Goal: Task Accomplishment & Management: Manage account settings

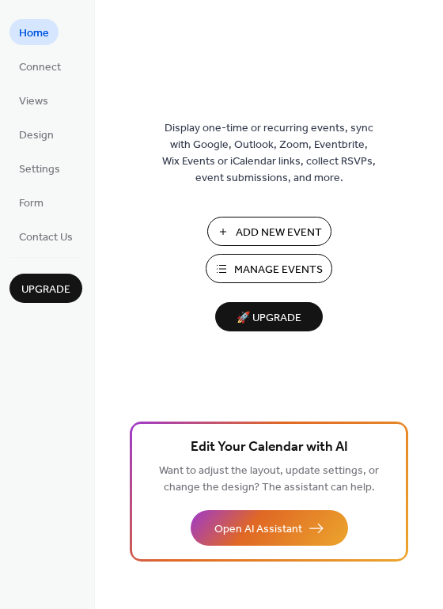
click at [45, 120] on ul "Home Connect Views Design Settings Form Contact Us" at bounding box center [45, 134] width 73 height 230
click at [42, 129] on span "Design" at bounding box center [36, 135] width 35 height 17
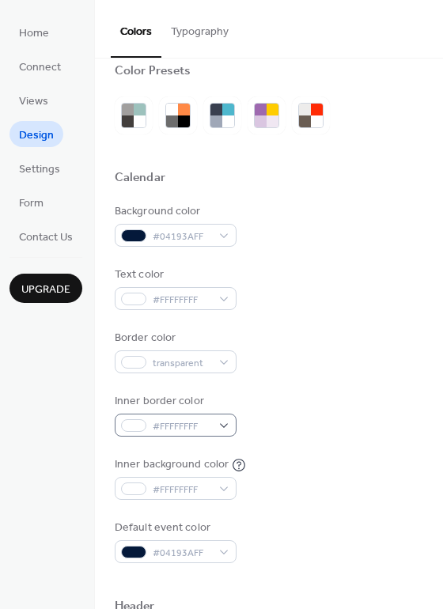
scroll to position [17, 0]
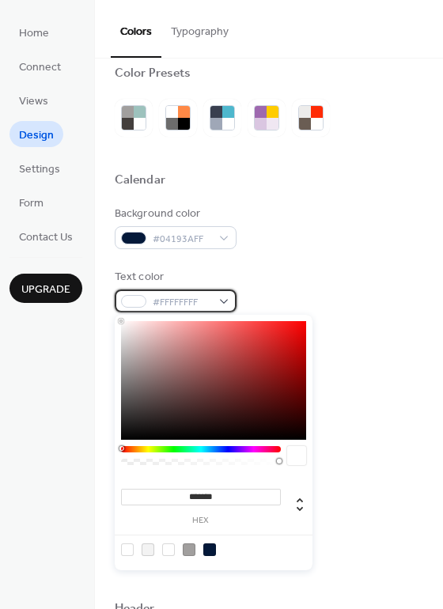
click at [191, 306] on span "#FFFFFFFF" at bounding box center [182, 302] width 59 height 17
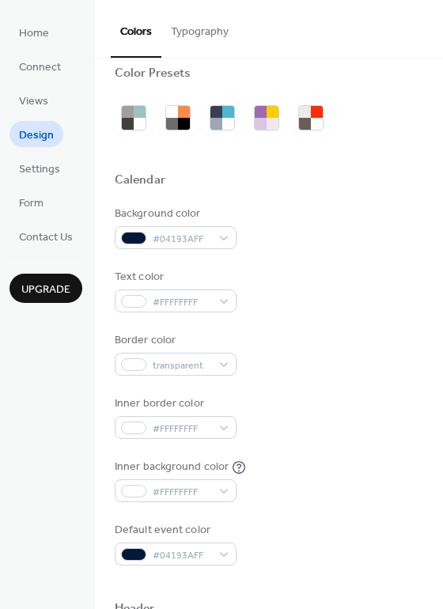
click at [282, 242] on div "Background color #04193AFF" at bounding box center [269, 228] width 309 height 44
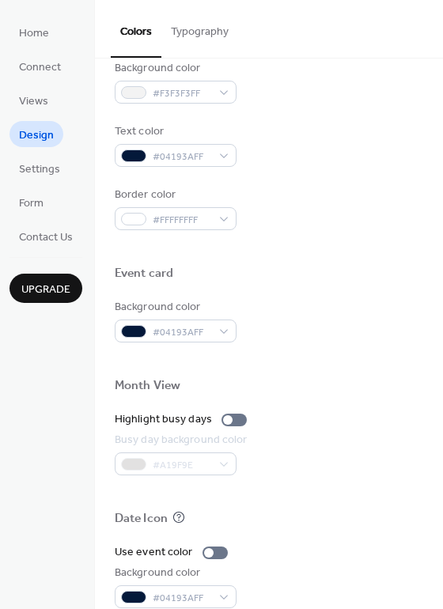
scroll to position [676, 0]
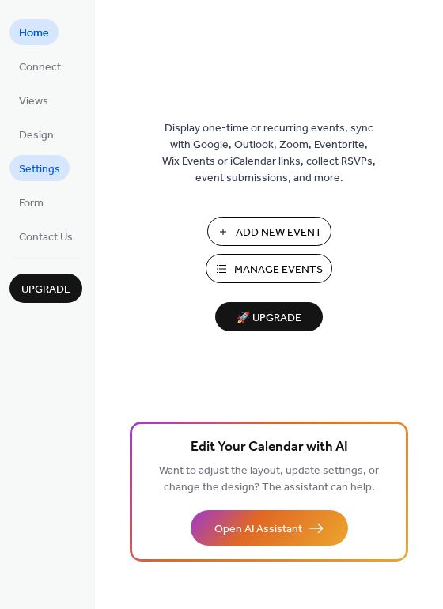
click at [36, 164] on span "Settings" at bounding box center [39, 169] width 41 height 17
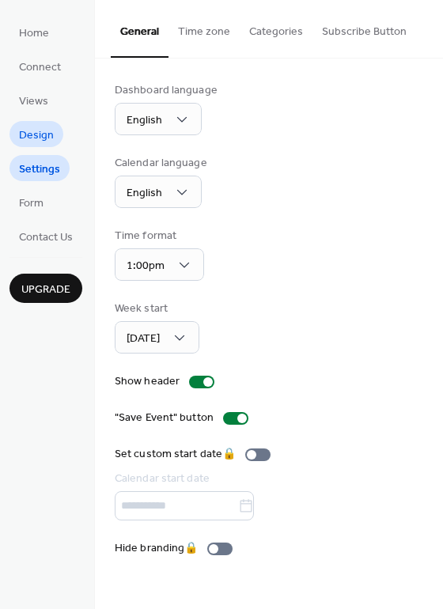
click at [42, 140] on span "Design" at bounding box center [36, 135] width 35 height 17
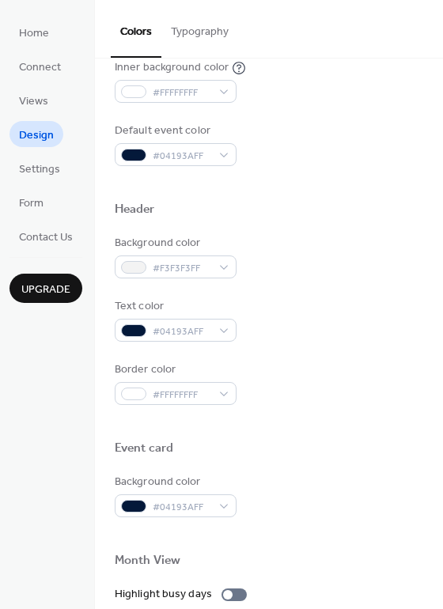
scroll to position [417, 0]
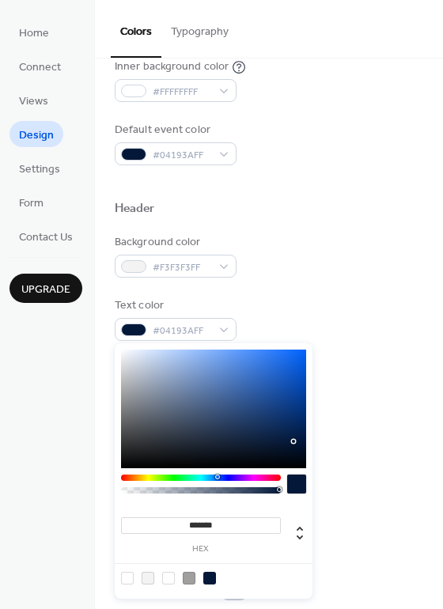
drag, startPoint x: 191, startPoint y: 338, endPoint x: 295, endPoint y: 472, distance: 169.8
click at [295, 472] on div "******* hex" at bounding box center [214, 471] width 198 height 256
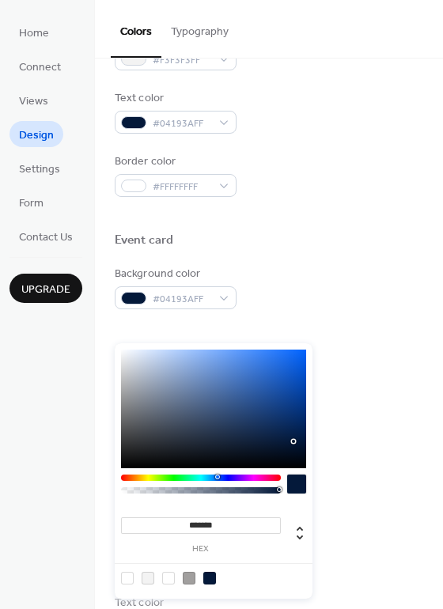
scroll to position [627, 0]
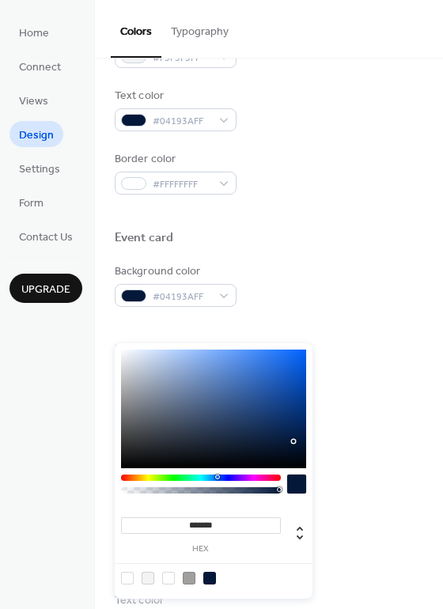
click at [335, 140] on div "Background color #F3F3F3FF Text color #04193AFF Border color #FFFFFFFF" at bounding box center [269, 110] width 309 height 170
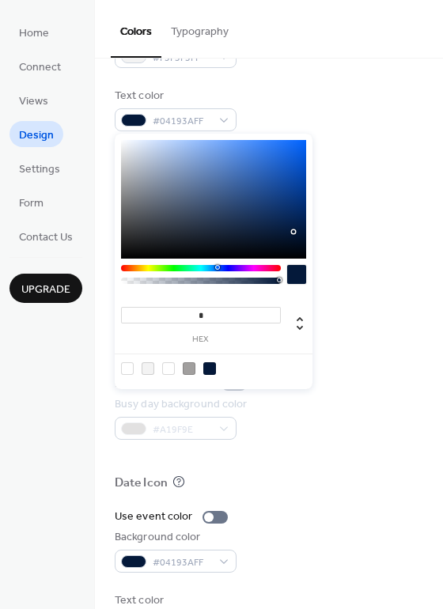
drag, startPoint x: 193, startPoint y: 129, endPoint x: 138, endPoint y: 282, distance: 162.9
click at [138, 282] on div at bounding box center [200, 281] width 155 height 6
type input "**"
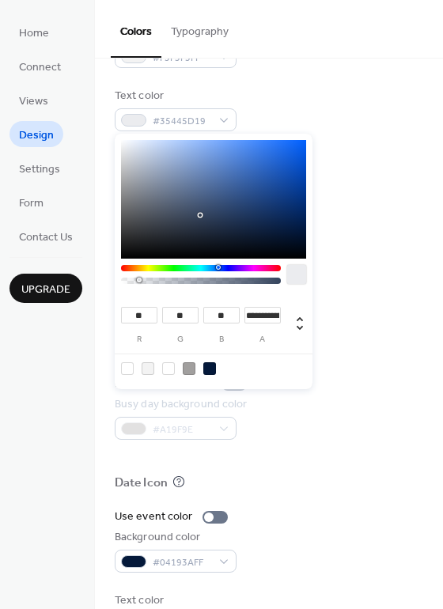
click at [201, 215] on div at bounding box center [213, 199] width 185 height 119
type input "**"
type input "***"
click at [267, 202] on div at bounding box center [213, 199] width 185 height 119
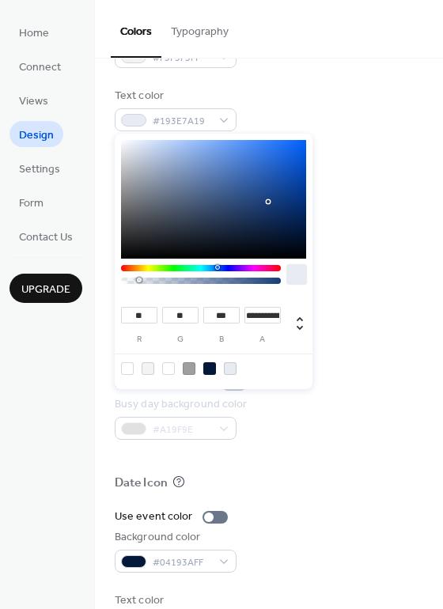
click at [210, 362] on div at bounding box center [209, 368] width 13 height 13
type input "*"
type input "**"
type input "*"
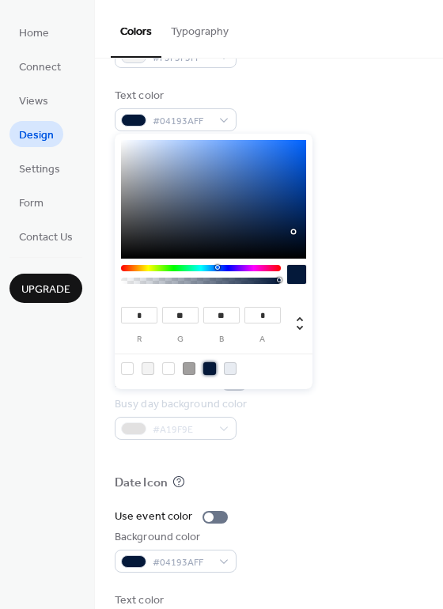
click at [331, 368] on div at bounding box center [269, 369] width 309 height 13
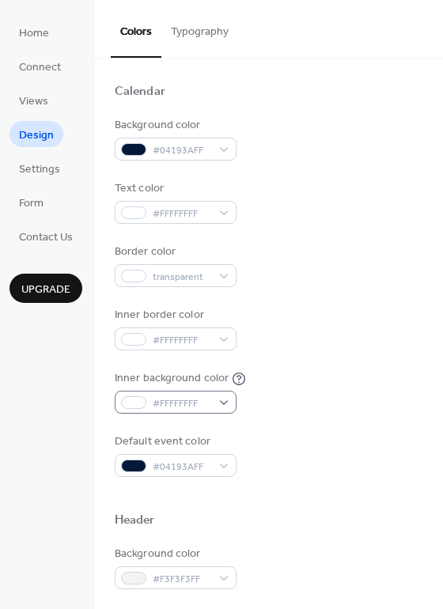
scroll to position [104, 0]
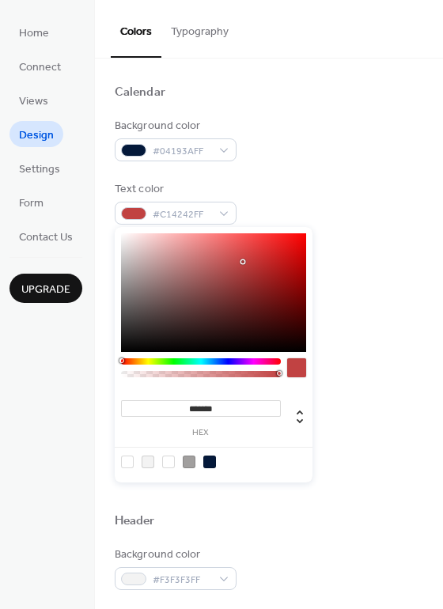
drag, startPoint x: 191, startPoint y: 210, endPoint x: 267, endPoint y: 257, distance: 89.6
click at [267, 257] on div at bounding box center [213, 292] width 185 height 119
type input "*******"
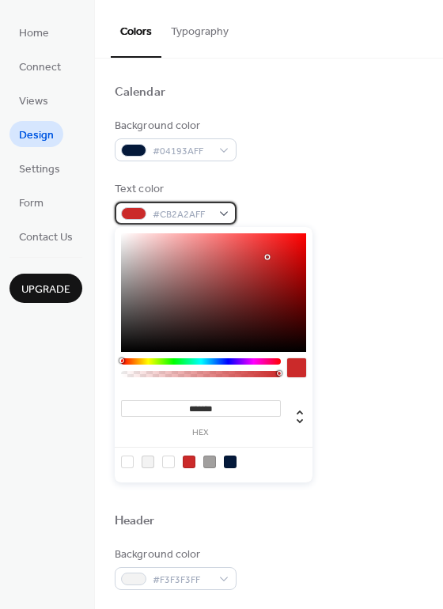
click at [167, 210] on span "#CB2A2AFF" at bounding box center [182, 214] width 59 height 17
click at [169, 464] on div at bounding box center [168, 462] width 13 height 13
type input "*******"
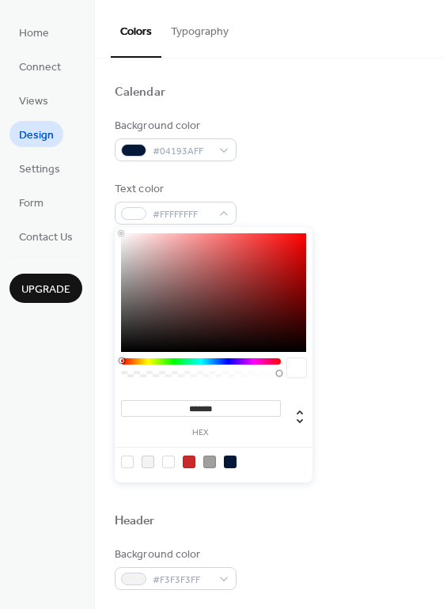
click at [362, 421] on div "Background color #04193AFF Text color #FFFFFFFF Border color transparent Inner …" at bounding box center [269, 298] width 309 height 360
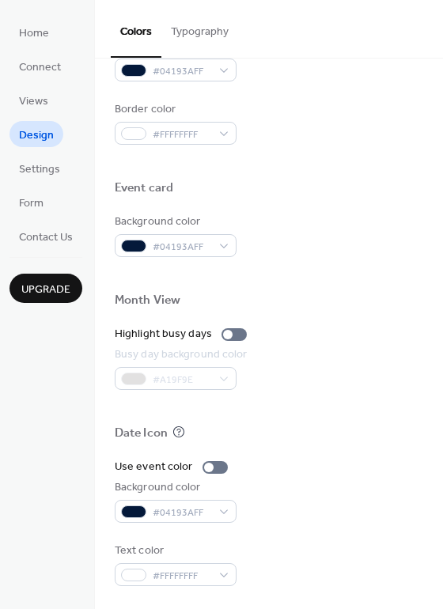
scroll to position [675, 0]
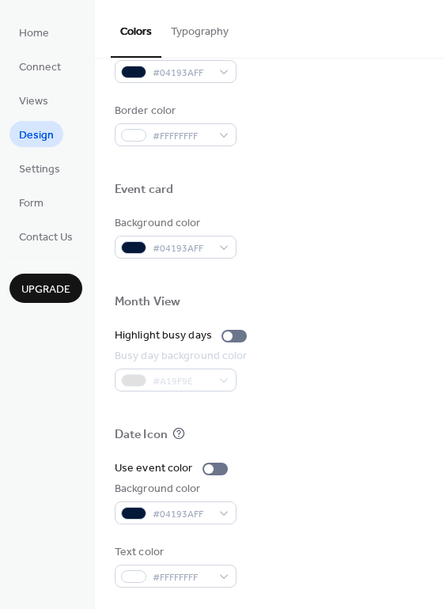
click at [196, 380] on div "#A19F9E" at bounding box center [183, 380] width 136 height 23
click at [178, 349] on div "Busy day background color" at bounding box center [181, 356] width 133 height 17
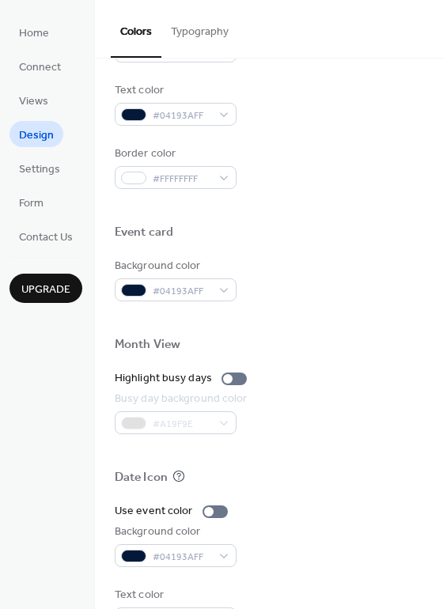
scroll to position [676, 0]
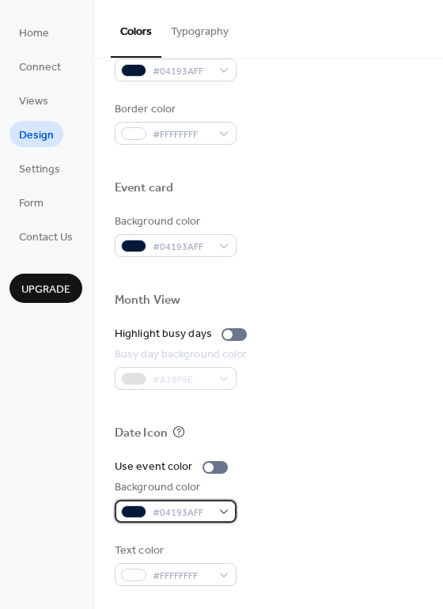
click at [180, 509] on span "#04193AFF" at bounding box center [182, 513] width 59 height 17
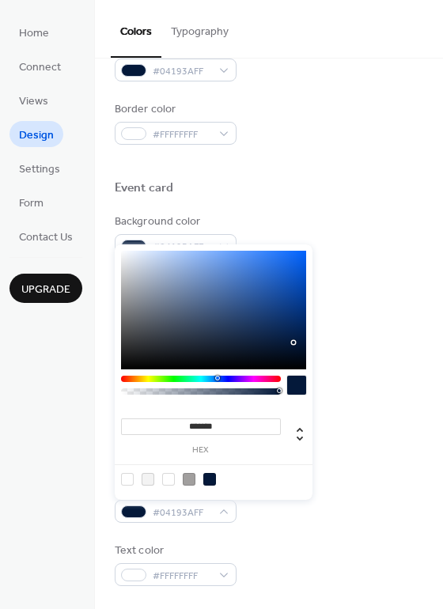
drag, startPoint x: 180, startPoint y: 509, endPoint x: 293, endPoint y: 540, distance: 116.5
click at [293, 540] on div "Use event color Background color #04193AFF Text color #FFFFFFFF" at bounding box center [269, 522] width 309 height 127
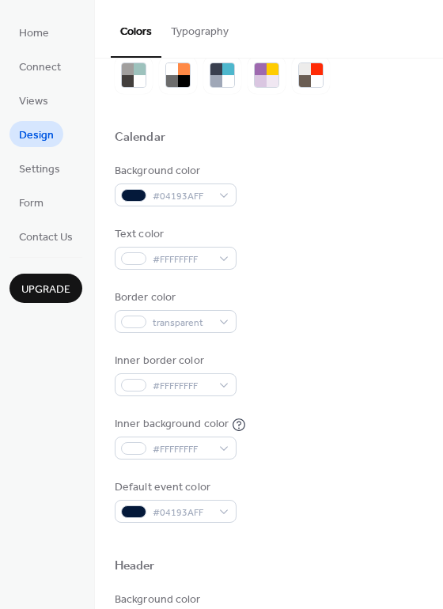
scroll to position [0, 0]
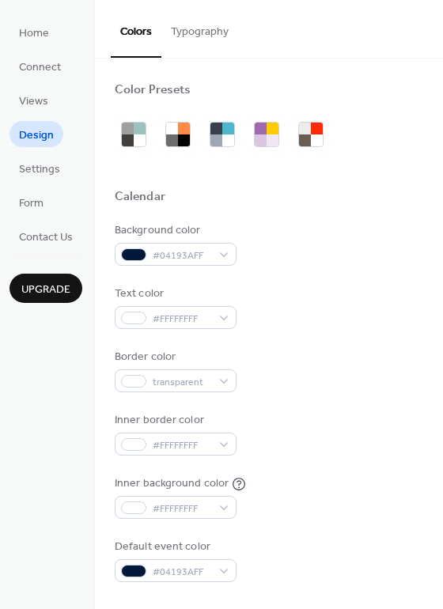
click at [201, 30] on button "Typography" at bounding box center [199, 28] width 77 height 56
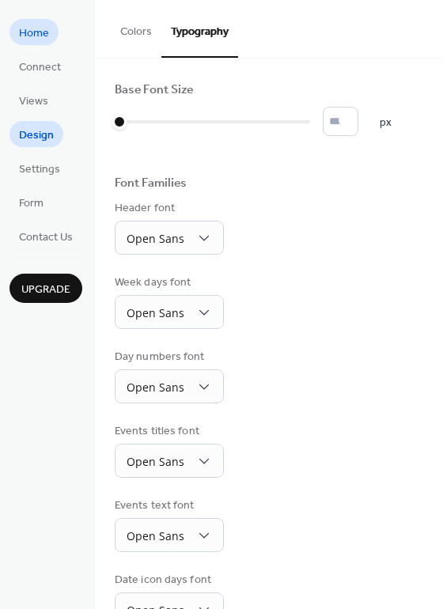
click at [41, 40] on span "Home" at bounding box center [34, 33] width 30 height 17
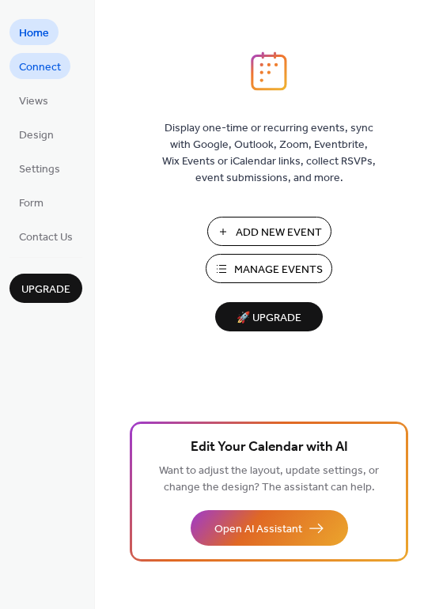
click at [42, 64] on span "Connect" at bounding box center [40, 67] width 42 height 17
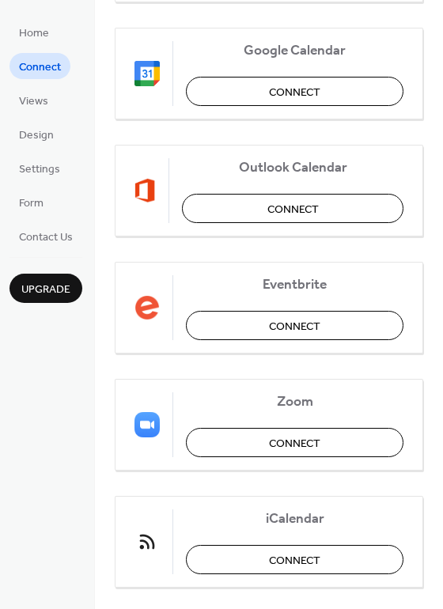
scroll to position [327, 0]
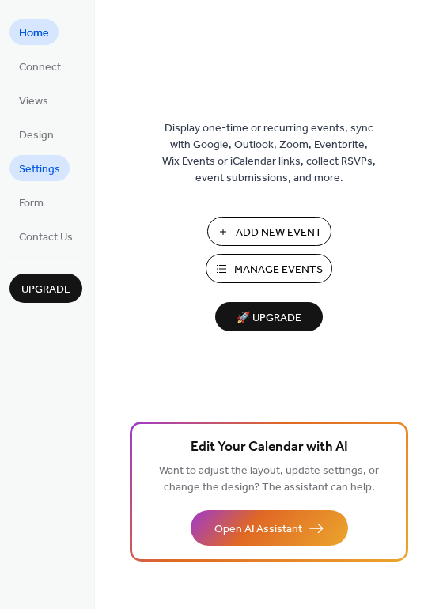
click at [47, 172] on span "Settings" at bounding box center [39, 169] width 41 height 17
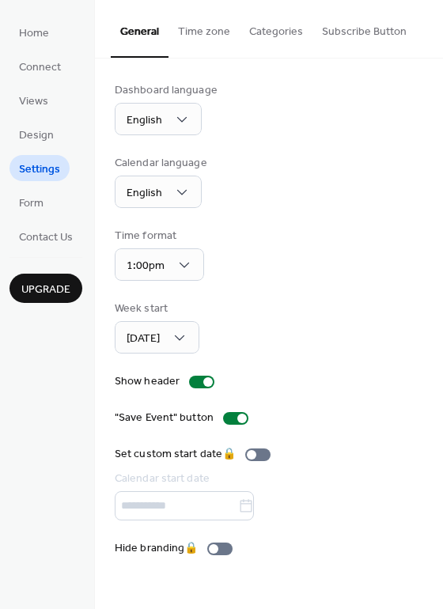
click at [203, 32] on button "Time zone" at bounding box center [204, 28] width 71 height 56
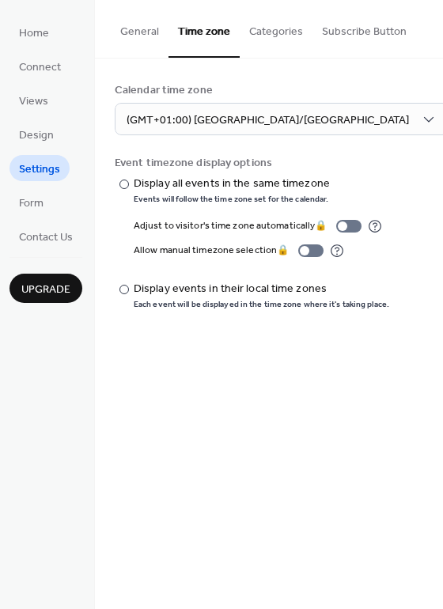
click at [275, 41] on button "Categories" at bounding box center [276, 28] width 73 height 56
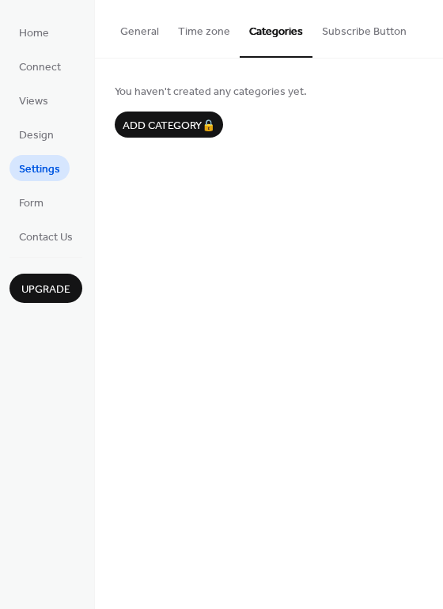
click at [377, 25] on button "Subscribe Button" at bounding box center [364, 28] width 104 height 56
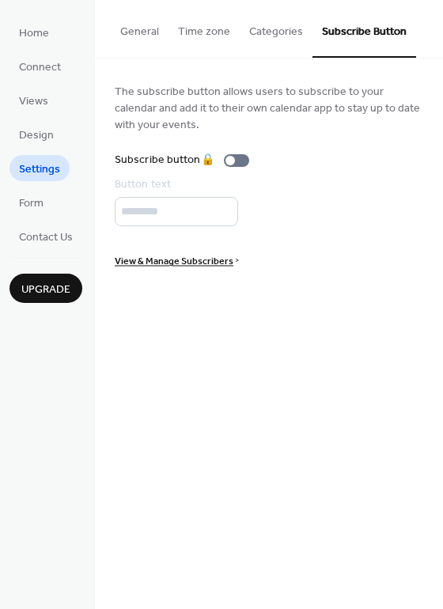
click at [142, 49] on button "General" at bounding box center [140, 28] width 58 height 56
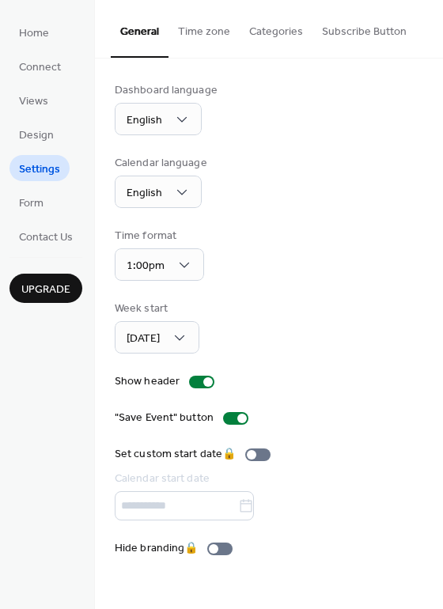
click at [40, 219] on ul "Home Connect Views Design Settings Form Contact Us" at bounding box center [45, 134] width 73 height 230
click at [40, 206] on span "Form" at bounding box center [31, 203] width 25 height 17
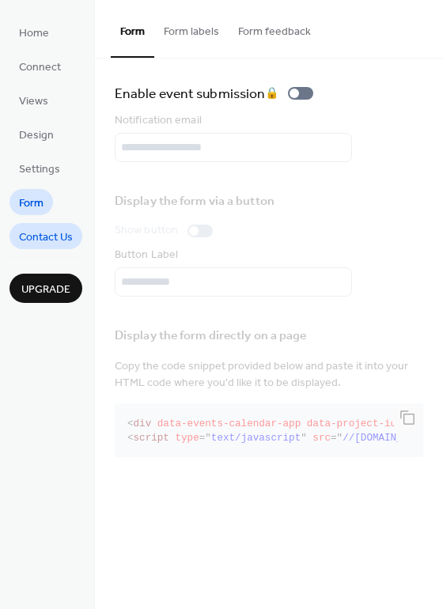
click at [54, 238] on span "Contact Us" at bounding box center [46, 237] width 54 height 17
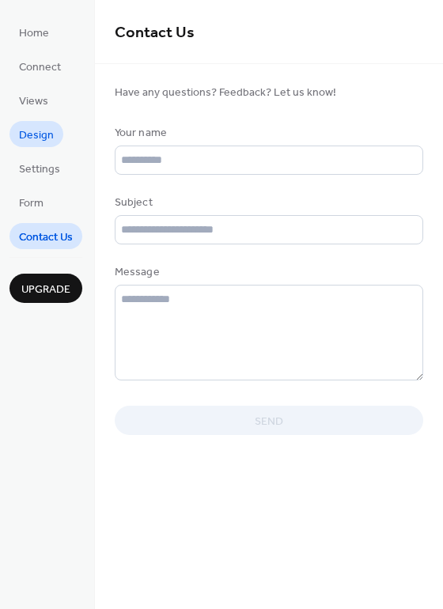
click at [38, 136] on span "Design" at bounding box center [36, 135] width 35 height 17
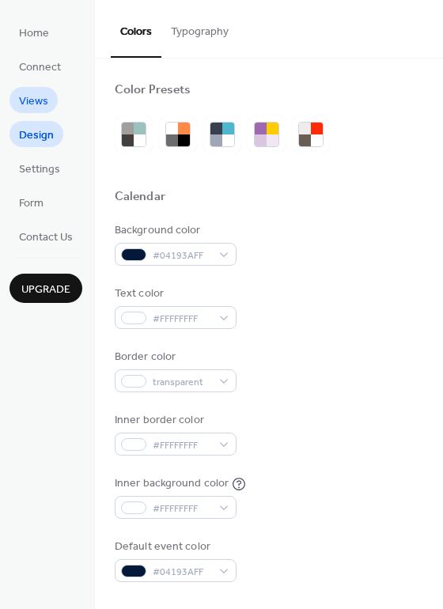
click at [45, 110] on span "Views" at bounding box center [33, 101] width 29 height 17
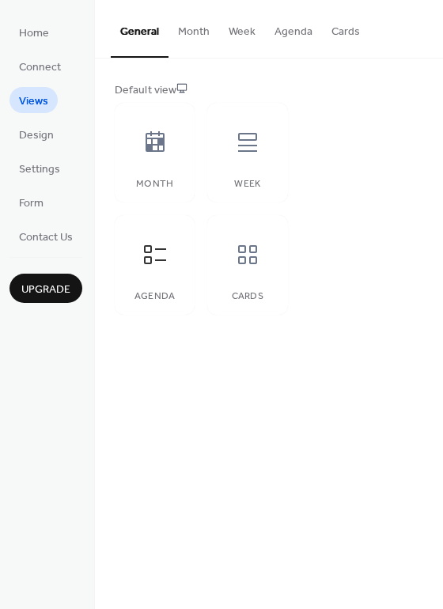
click at [203, 23] on button "Month" at bounding box center [194, 28] width 51 height 56
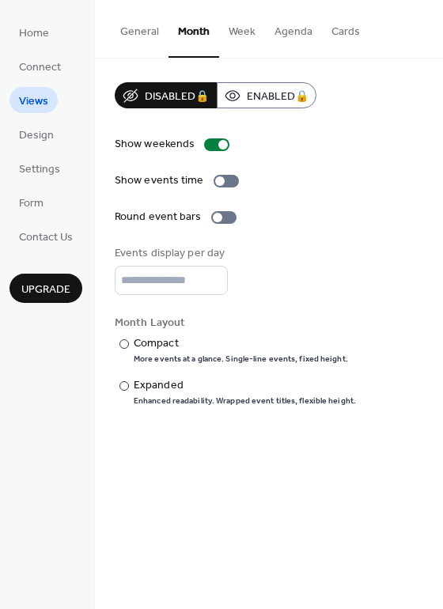
click at [146, 32] on button "General" at bounding box center [140, 28] width 58 height 56
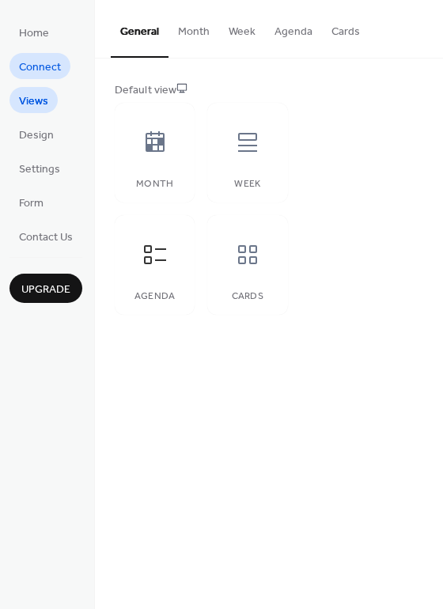
click at [26, 68] on span "Connect" at bounding box center [40, 67] width 42 height 17
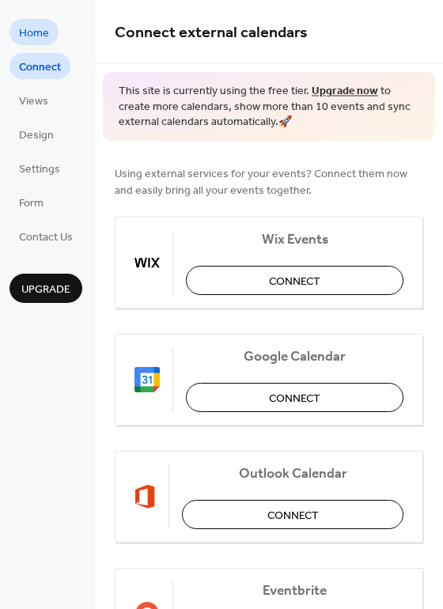
click at [24, 25] on span "Home" at bounding box center [34, 33] width 30 height 17
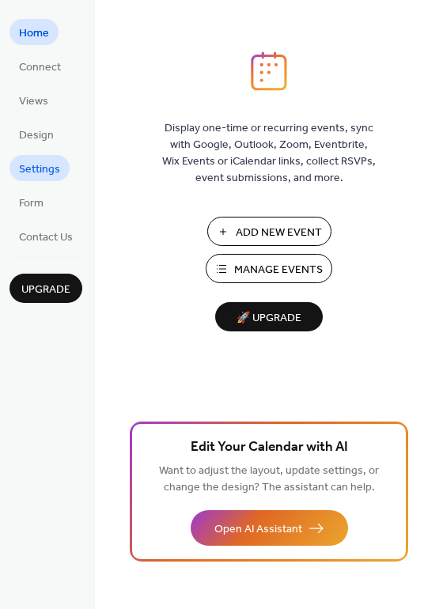
click at [35, 169] on span "Settings" at bounding box center [39, 169] width 41 height 17
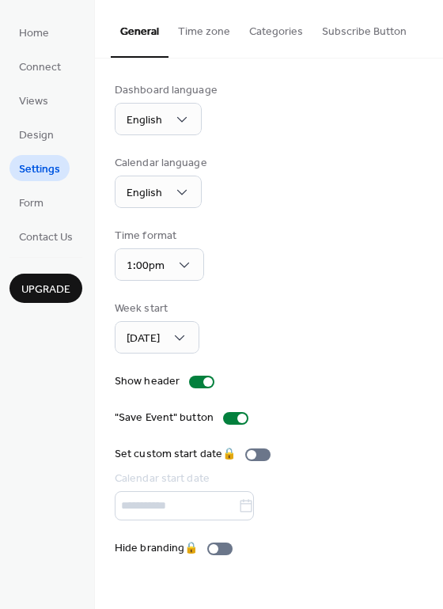
click at [35, 149] on ul "Home Connect Views Design Settings Form Contact Us" at bounding box center [45, 134] width 73 height 230
click at [43, 138] on span "Design" at bounding box center [36, 135] width 35 height 17
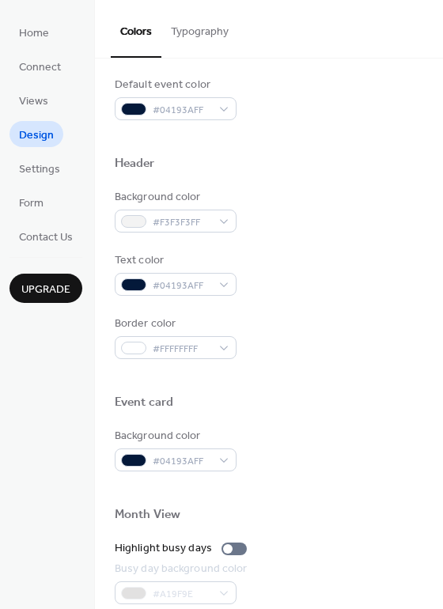
scroll to position [469, 0]
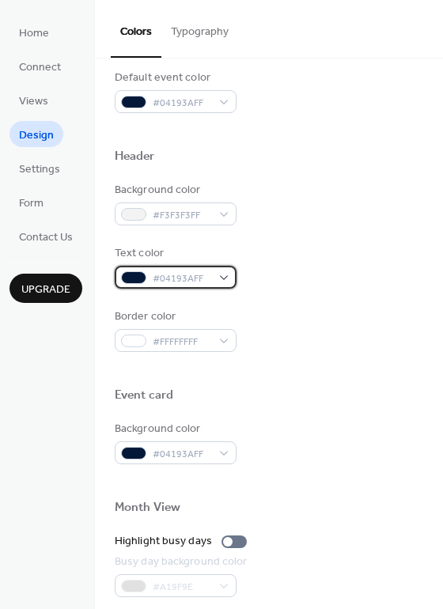
click at [165, 271] on span "#04193AFF" at bounding box center [182, 279] width 59 height 17
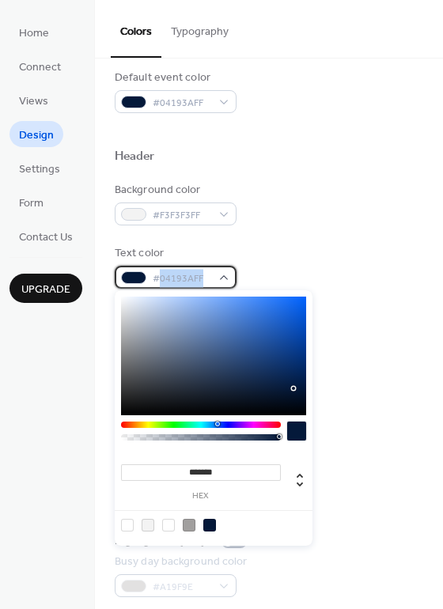
click at [165, 271] on span "#04193AFF" at bounding box center [182, 279] width 59 height 17
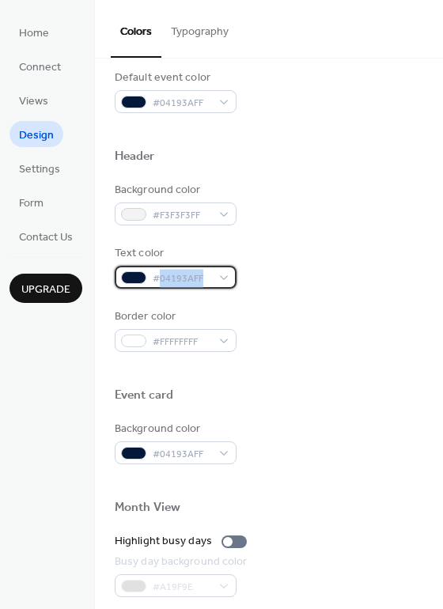
copy span "04193AFF"
click at [273, 373] on div at bounding box center [269, 370] width 309 height 36
click at [200, 272] on span "#04193AFF" at bounding box center [182, 279] width 59 height 17
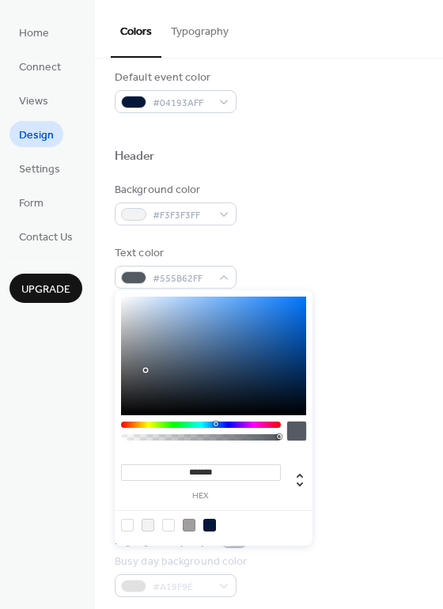
drag, startPoint x: 190, startPoint y: 400, endPoint x: 144, endPoint y: 370, distance: 54.9
click at [145, 370] on div at bounding box center [213, 356] width 185 height 119
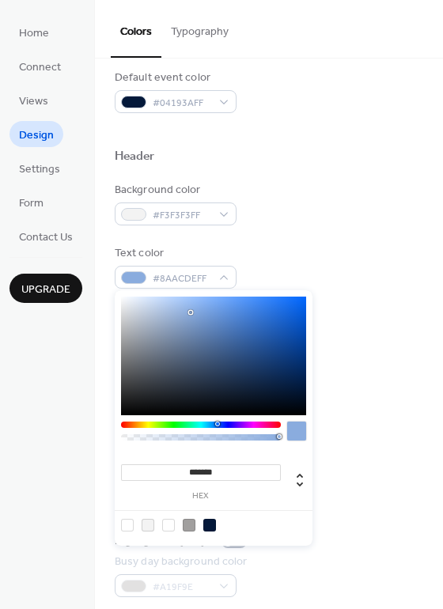
drag, startPoint x: 144, startPoint y: 370, endPoint x: 206, endPoint y: 312, distance: 85.1
click at [192, 312] on div at bounding box center [190, 312] width 3 height 3
drag, startPoint x: 253, startPoint y: 468, endPoint x: -37, endPoint y: 507, distance: 293.0
click at [0, 507] on html "Home Connect Views Design Settings Form Contact Us Upgrade Design Upgrade Color…" at bounding box center [221, 304] width 443 height 609
paste input "*"
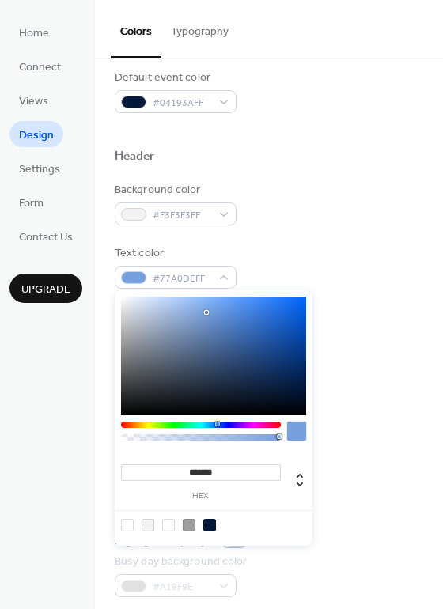
type input "********"
click at [352, 363] on div at bounding box center [269, 370] width 309 height 36
click at [140, 282] on div at bounding box center [133, 277] width 25 height 13
click at [214, 472] on input "*******" at bounding box center [201, 472] width 160 height 17
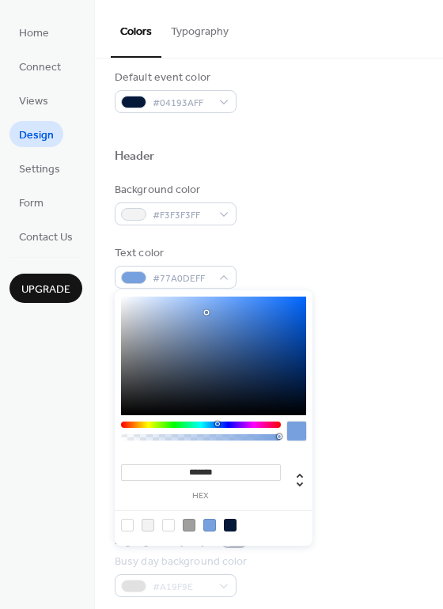
paste input "**"
type input "*********"
click at [402, 395] on div "Event card" at bounding box center [269, 398] width 309 height 21
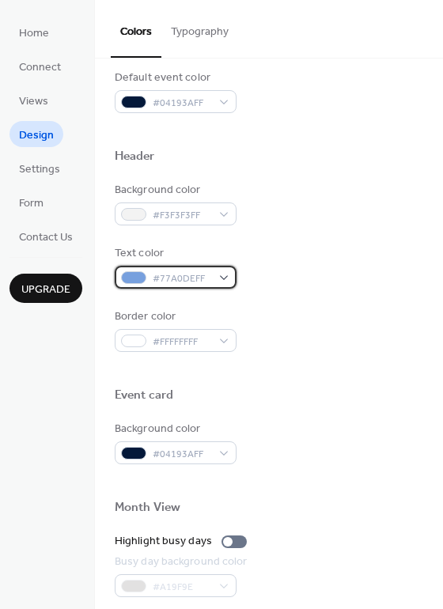
click at [194, 272] on span "#77A0DEFF" at bounding box center [182, 279] width 59 height 17
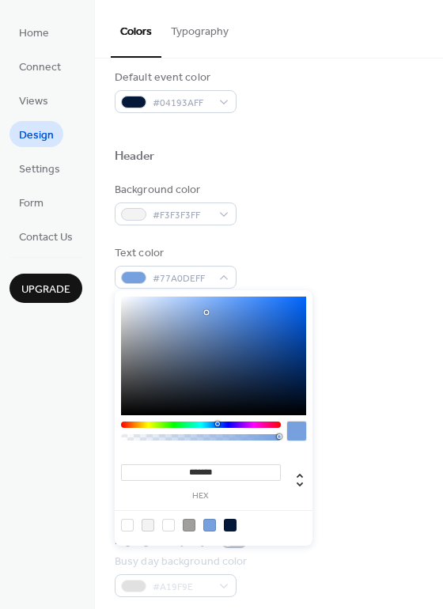
click at [212, 471] on input "*******" at bounding box center [201, 472] width 160 height 17
paste input "*"
click at [182, 467] on input "********" at bounding box center [201, 472] width 160 height 17
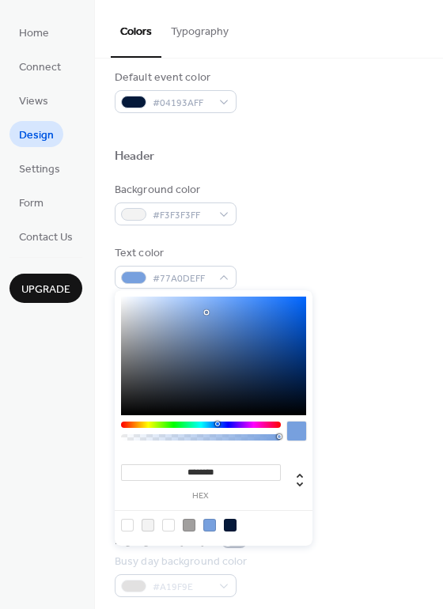
click at [182, 467] on input "********" at bounding box center [201, 472] width 160 height 17
type input "*********"
click at [229, 471] on input "*********" at bounding box center [201, 472] width 160 height 17
click at [379, 430] on div "Background color #04193AFF" at bounding box center [269, 443] width 309 height 44
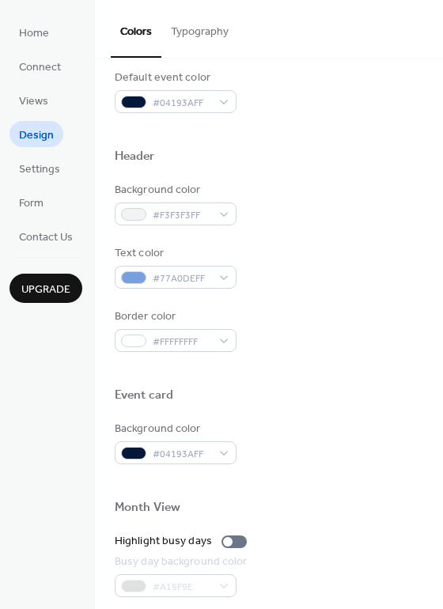
click at [379, 430] on div "Background color #04193AFF" at bounding box center [269, 443] width 309 height 44
click at [153, 292] on div "Background color #F3F3F3FF Text color #77A0DEFF Border color #FFFFFFFF" at bounding box center [269, 267] width 309 height 170
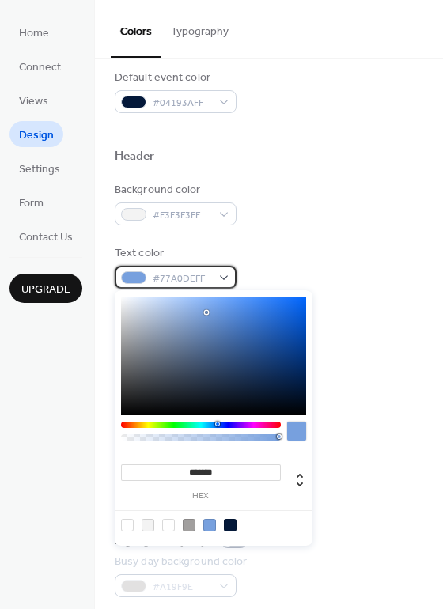
click at [171, 278] on span "#77A0DEFF" at bounding box center [182, 279] width 59 height 17
drag, startPoint x: 166, startPoint y: 279, endPoint x: 214, endPoint y: 279, distance: 47.5
click at [214, 279] on div "#77A0DEFF" at bounding box center [176, 277] width 122 height 23
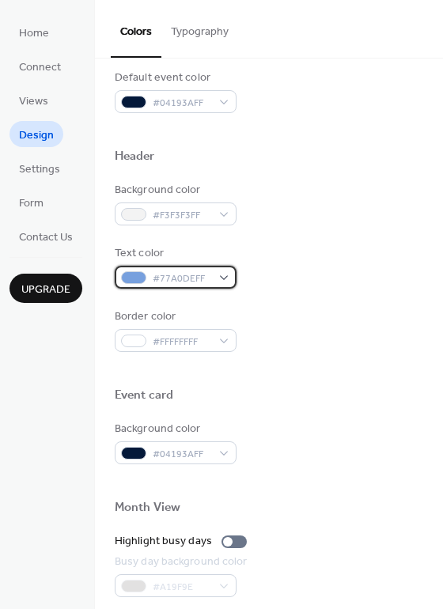
click at [214, 275] on div "#77A0DEFF" at bounding box center [176, 277] width 122 height 23
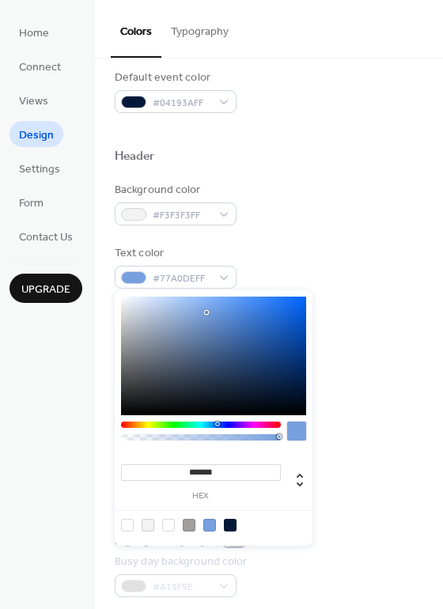
drag, startPoint x: 221, startPoint y: 468, endPoint x: 187, endPoint y: 468, distance: 33.2
click at [187, 468] on input "*******" at bounding box center [201, 472] width 160 height 17
paste input "**"
type input "*********"
click at [180, 96] on span "#04193AFF" at bounding box center [182, 103] width 59 height 17
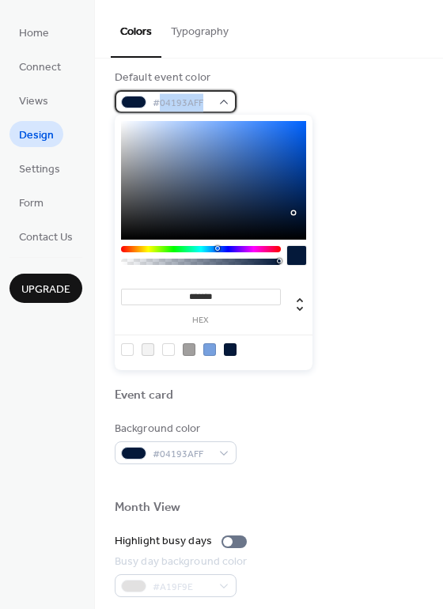
click at [180, 96] on span "#04193AFF" at bounding box center [182, 103] width 59 height 17
copy div "#04193AFF"
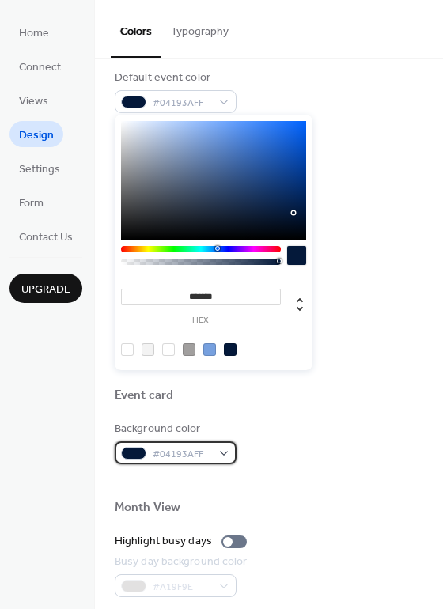
click at [185, 454] on span "#04193AFF" at bounding box center [182, 454] width 59 height 17
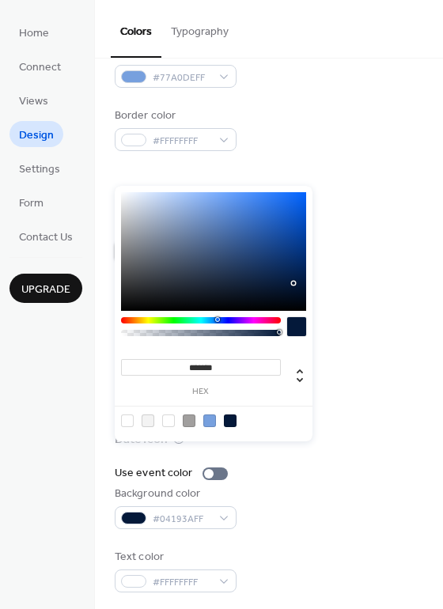
scroll to position [676, 0]
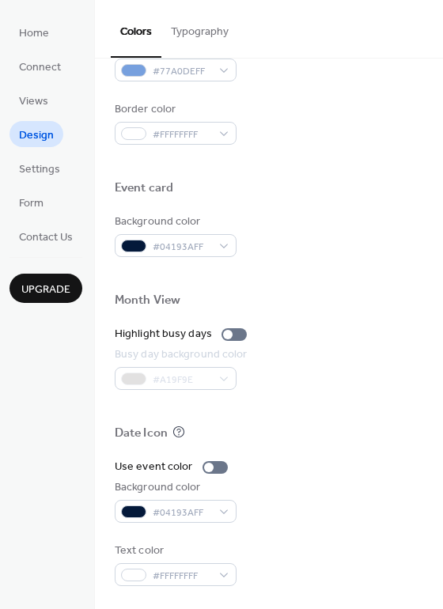
click at [411, 294] on div "Month View" at bounding box center [269, 303] width 309 height 21
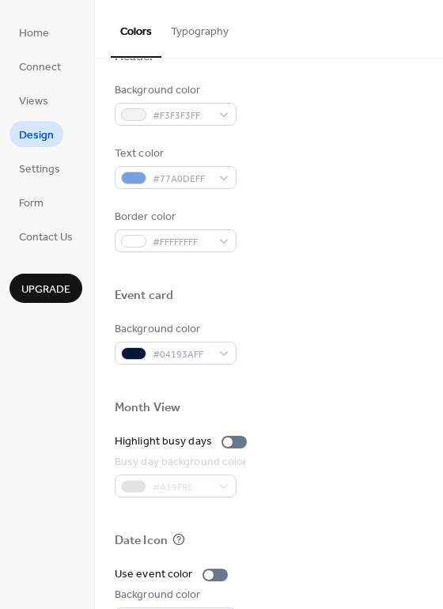
scroll to position [569, 0]
click at [195, 183] on span "#77A0DEFF" at bounding box center [182, 179] width 59 height 17
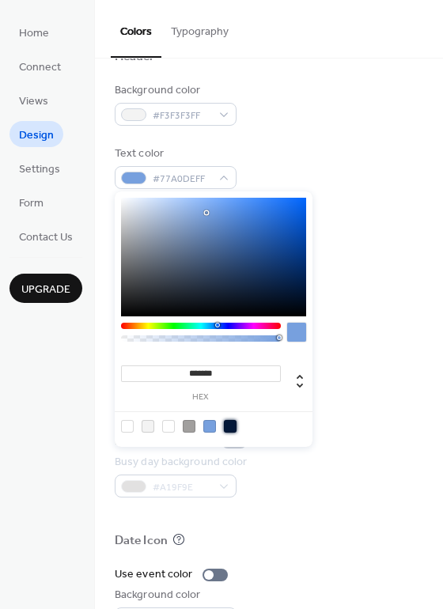
click at [228, 420] on div at bounding box center [230, 426] width 13 height 13
type input "*******"
click at [368, 400] on div "Month View" at bounding box center [269, 410] width 309 height 21
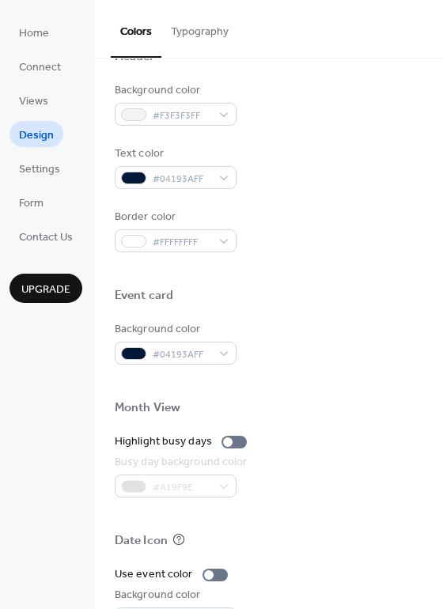
click at [420, 346] on div "Color Presets Calendar Background color #04193AFF Text color #FFFFFFFF Border c…" at bounding box center [269, 104] width 348 height 1228
